Goal: Browse casually

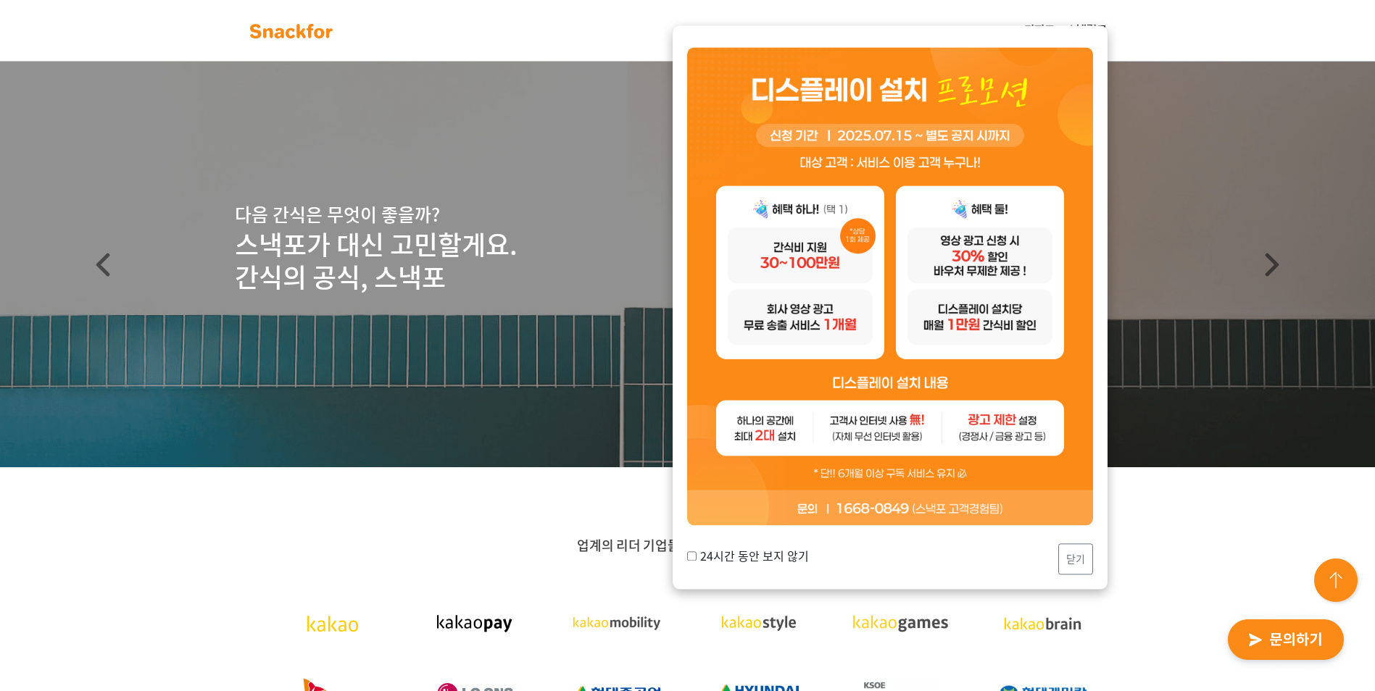
click at [777, 566] on div "24시간 동안 보지 않기 닫기" at bounding box center [890, 559] width 406 height 31
click at [777, 562] on label "24시간 동안 보지 않기" at bounding box center [748, 556] width 122 height 17
click at [697, 561] on input "24시간 동안 보지 않기" at bounding box center [691, 556] width 9 height 9
checkbox input "true"
click at [1074, 543] on div "24시간 동안 보지 않기 닫기" at bounding box center [890, 307] width 435 height 564
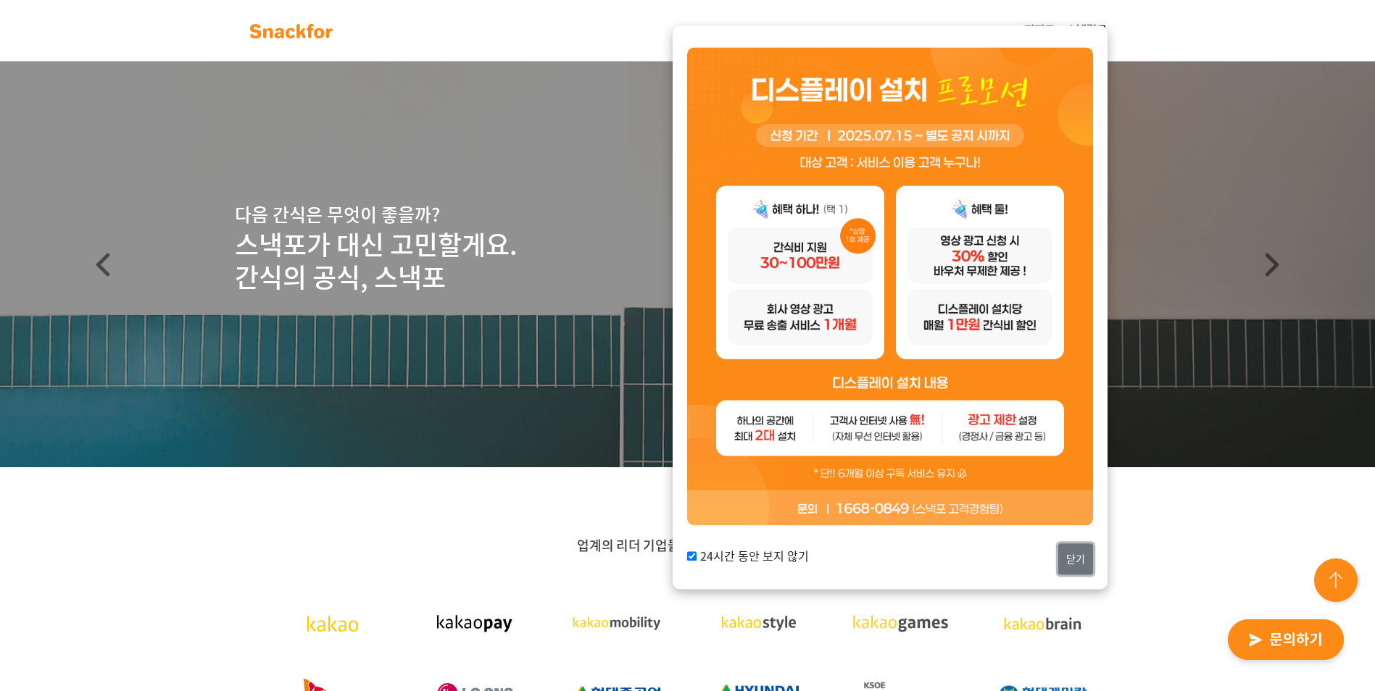
click at [1073, 552] on button "닫기" at bounding box center [1075, 559] width 35 height 31
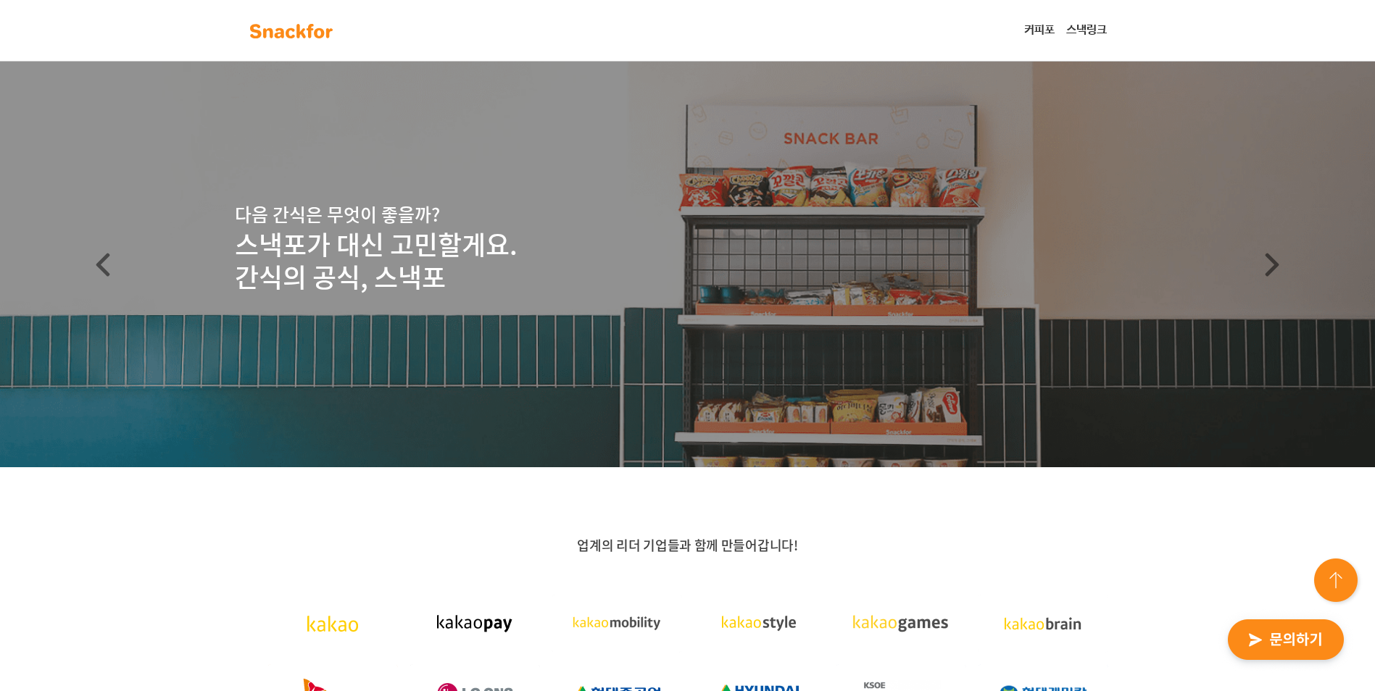
drag, startPoint x: 227, startPoint y: 236, endPoint x: 470, endPoint y: 283, distance: 247.3
click at [470, 283] on div "다음 간식은 무엇이 좋을까? 스낵포가 대신 고민할게요. 간식의 공식, 스낵포" at bounding box center [687, 247] width 1166 height 93
click at [391, 540] on p "업계의 리더 기업들과 함께 만들어갑니다!" at bounding box center [688, 545] width 906 height 17
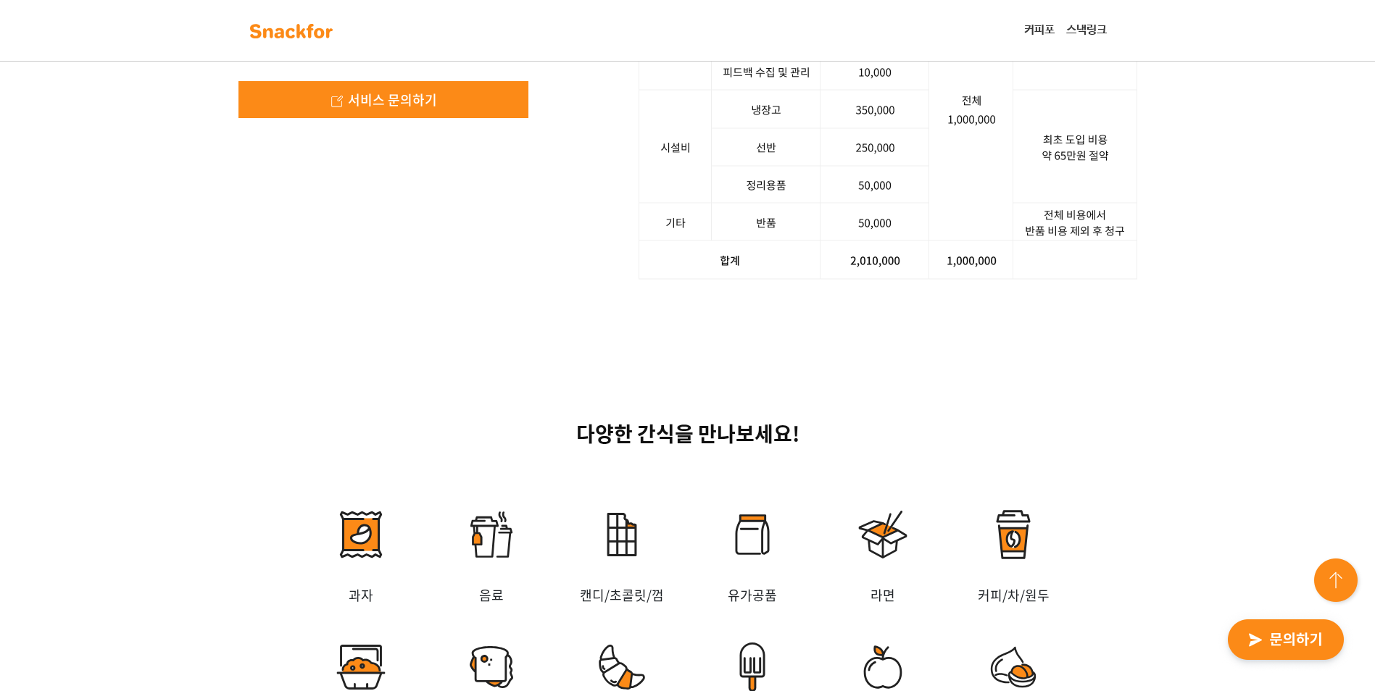
scroll to position [2392, 0]
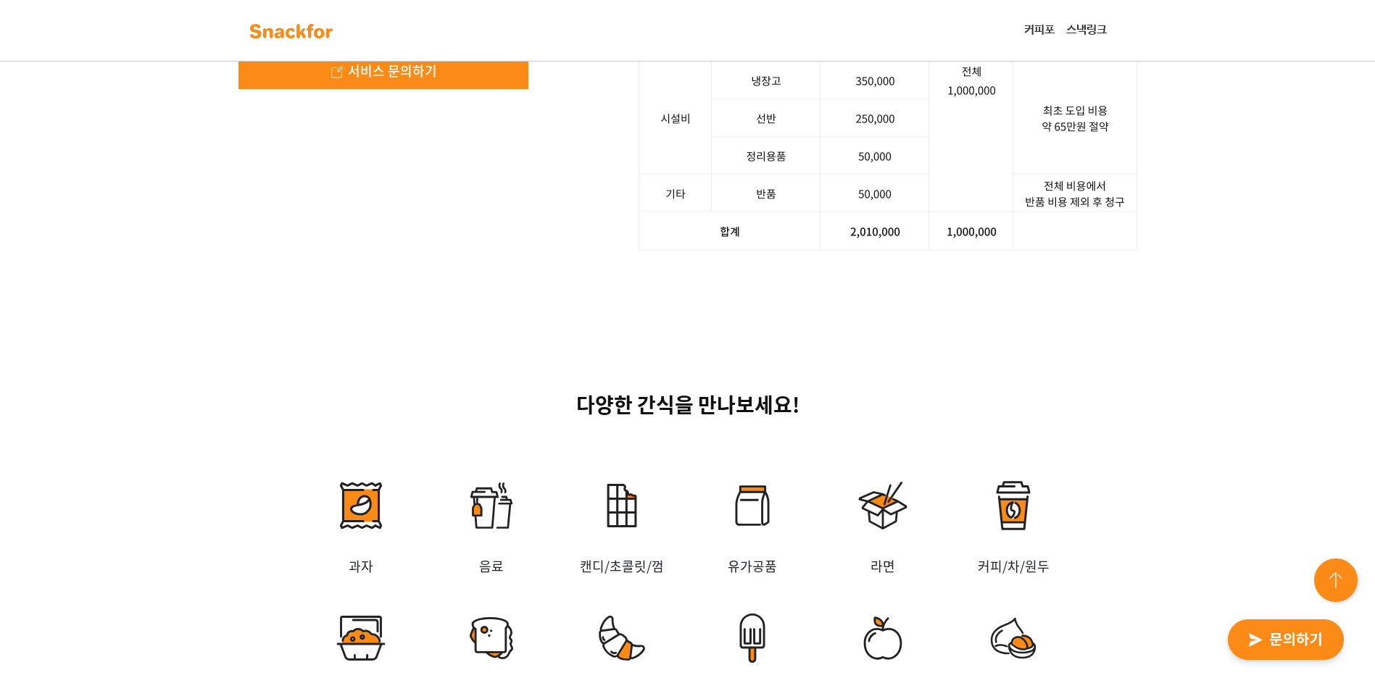
click at [784, 320] on div "사장님, 스낵포에 100만 원어치 주문했더니, 200만원을 들고 왔습니다! 기업의 예산 등 상황에 따라 변동될 수 있습니다. 서비스 문의하기 …" at bounding box center [687, 61] width 1375 height 518
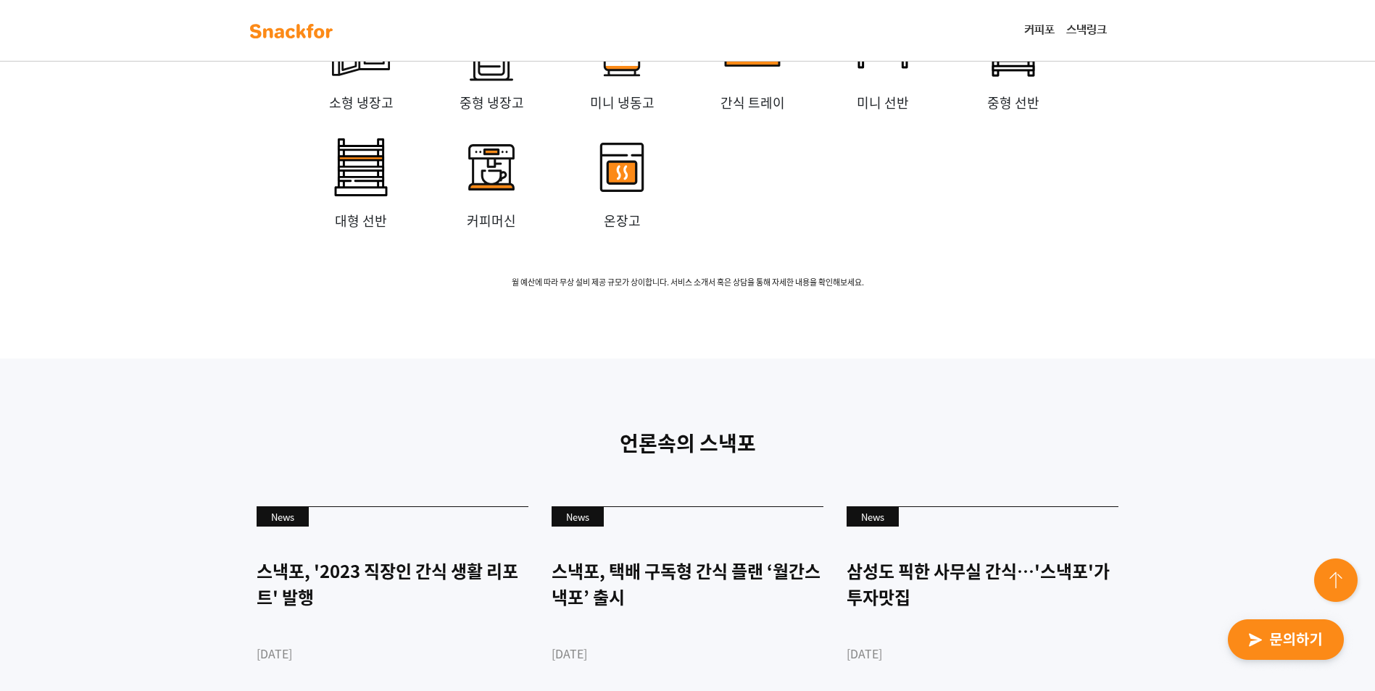
scroll to position [3696, 0]
